Goal: Information Seeking & Learning: Check status

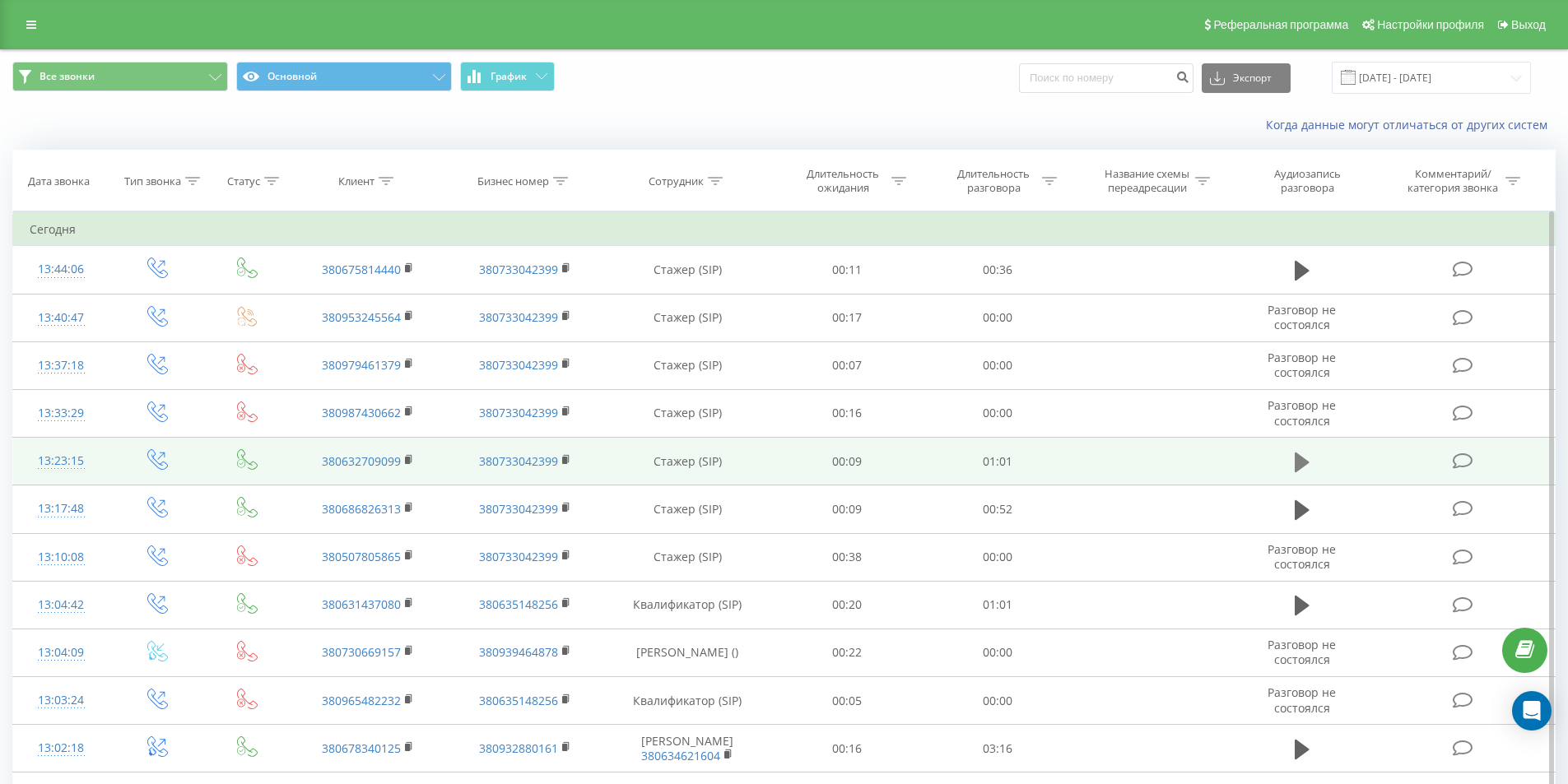
click at [1302, 465] on icon at bounding box center [1301, 462] width 14 height 20
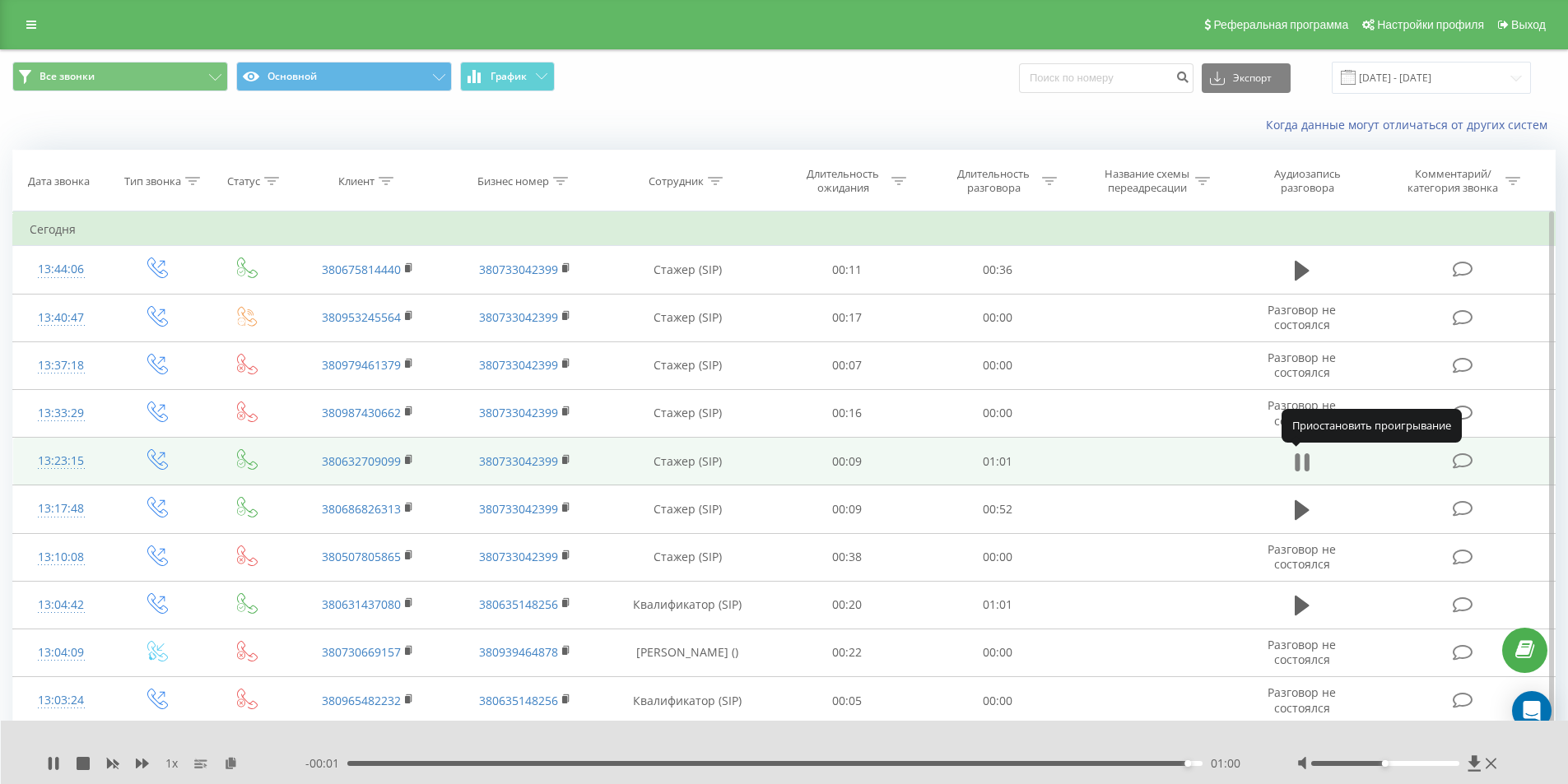
click at [1306, 465] on icon at bounding box center [1305, 463] width 5 height 18
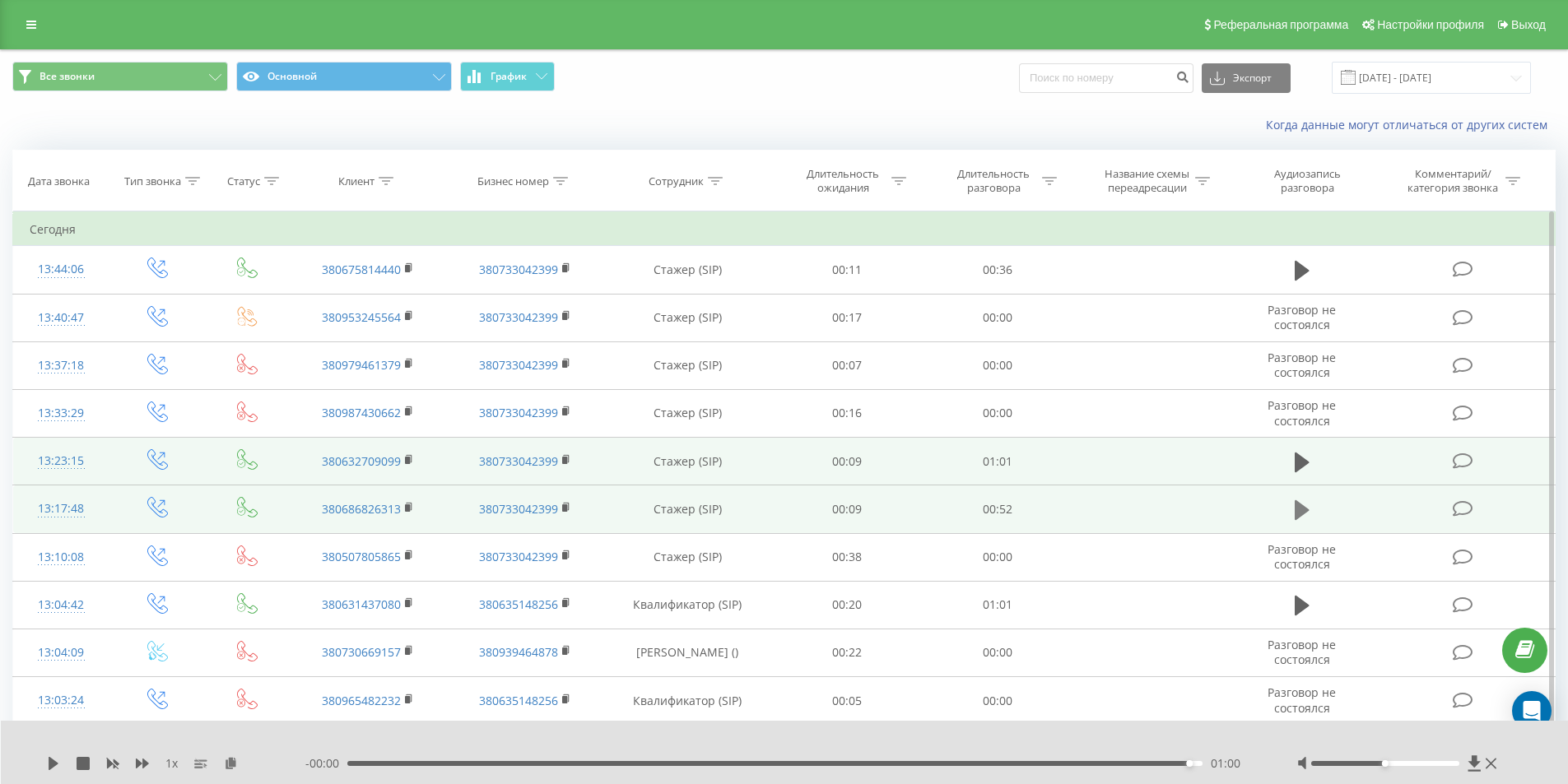
click at [1300, 506] on icon at bounding box center [1301, 510] width 14 height 20
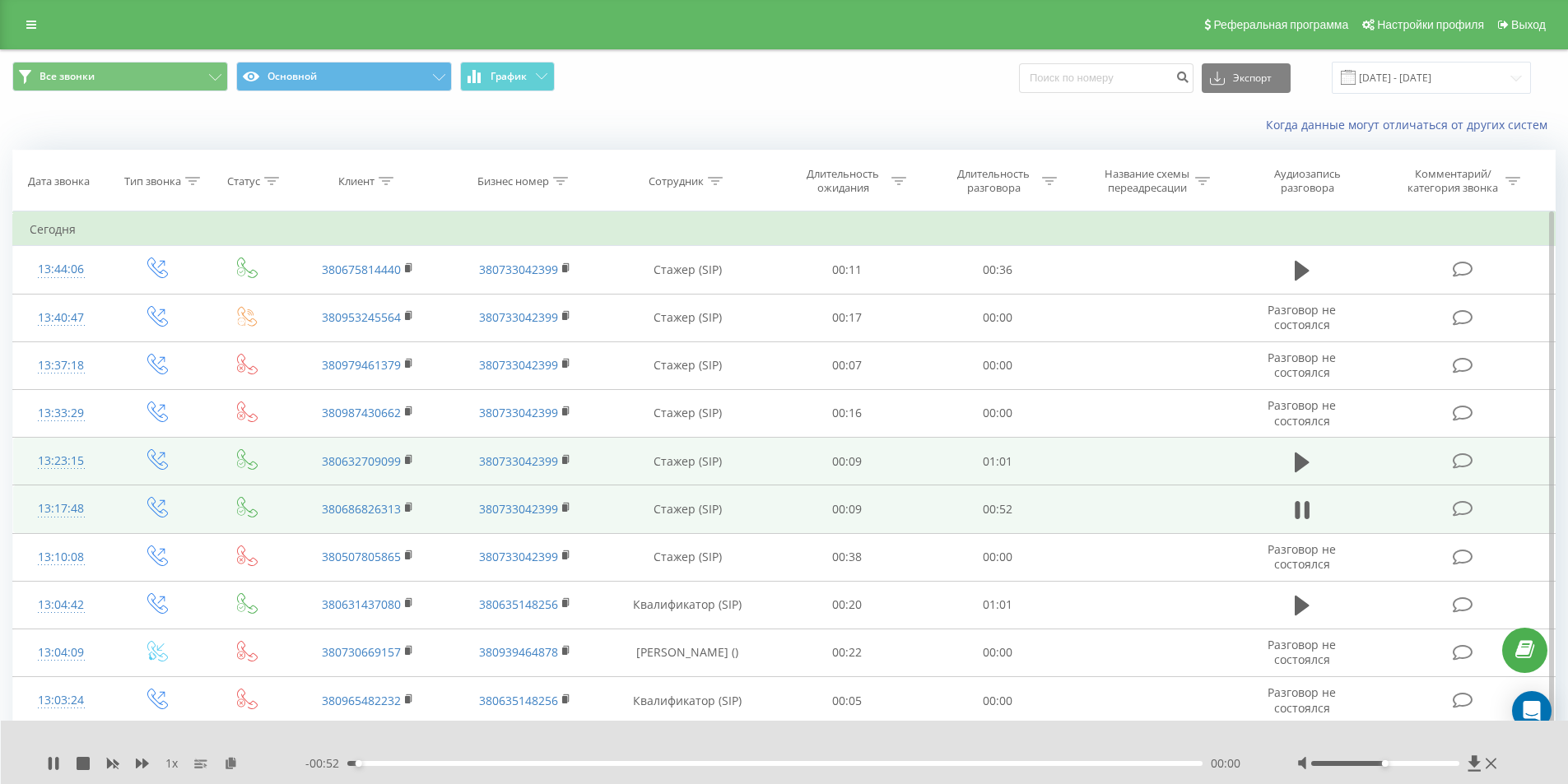
click at [479, 762] on div "00:00" at bounding box center [775, 763] width 856 height 5
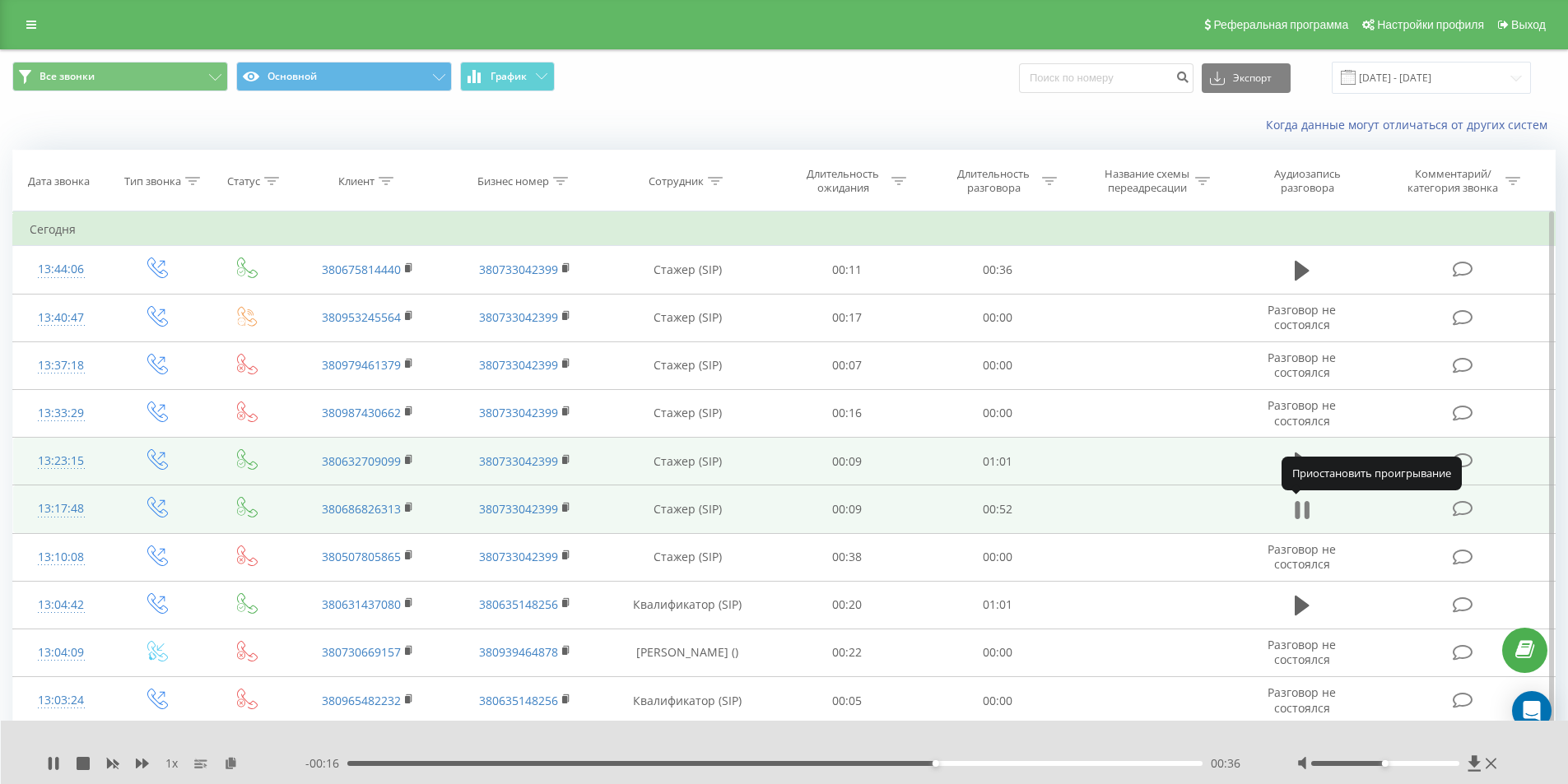
click at [1302, 513] on icon at bounding box center [1301, 511] width 14 height 23
click at [407, 509] on rect at bounding box center [407, 509] width 5 height 8
